Goal: Use online tool/utility: Utilize a website feature to perform a specific function

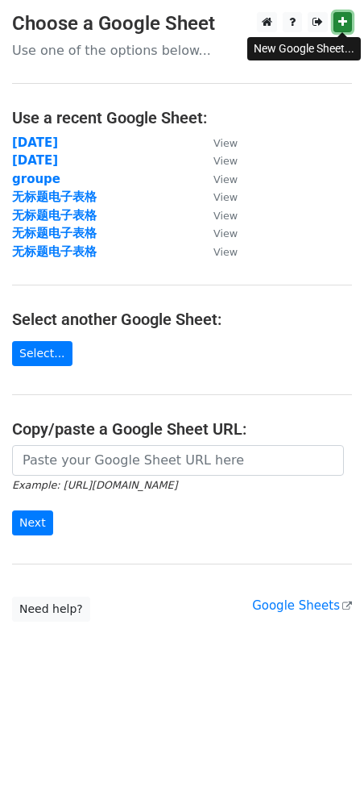
click at [339, 22] on icon at bounding box center [343, 21] width 9 height 11
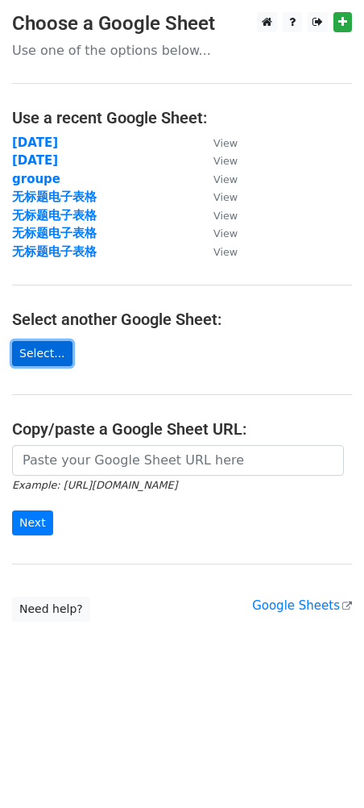
click at [49, 355] on link "Select..." at bounding box center [42, 353] width 60 height 25
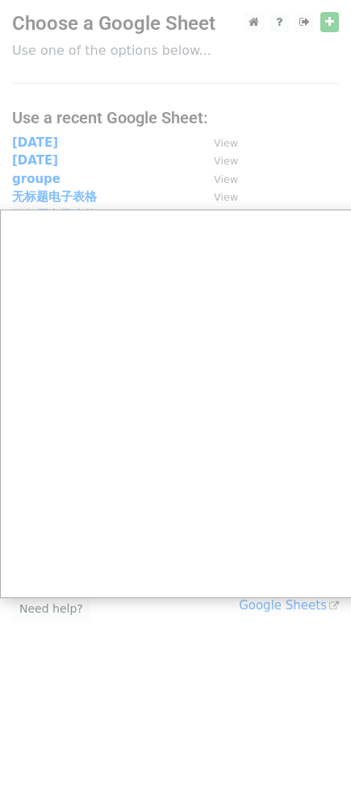
click at [290, 173] on div at bounding box center [182, 404] width 364 height 808
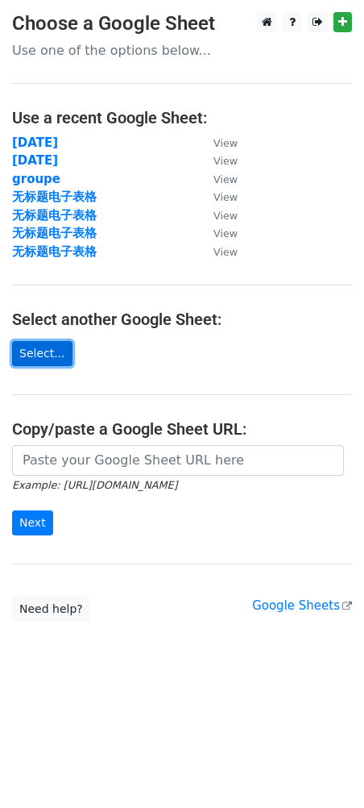
click at [47, 348] on link "Select..." at bounding box center [42, 353] width 60 height 25
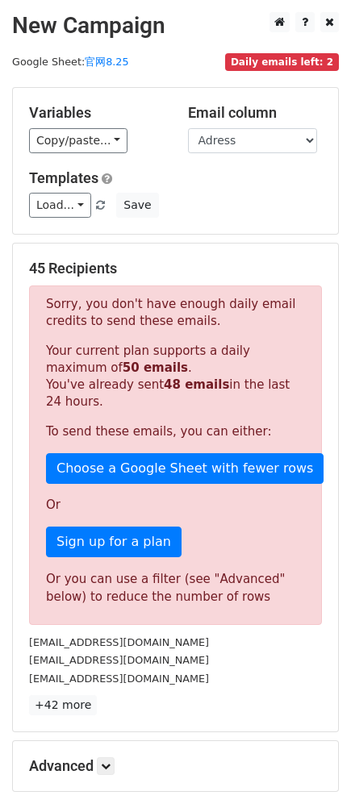
click at [220, 218] on div "Load... No templates saved Save" at bounding box center [175, 205] width 317 height 25
